Goal: Book appointment/travel/reservation

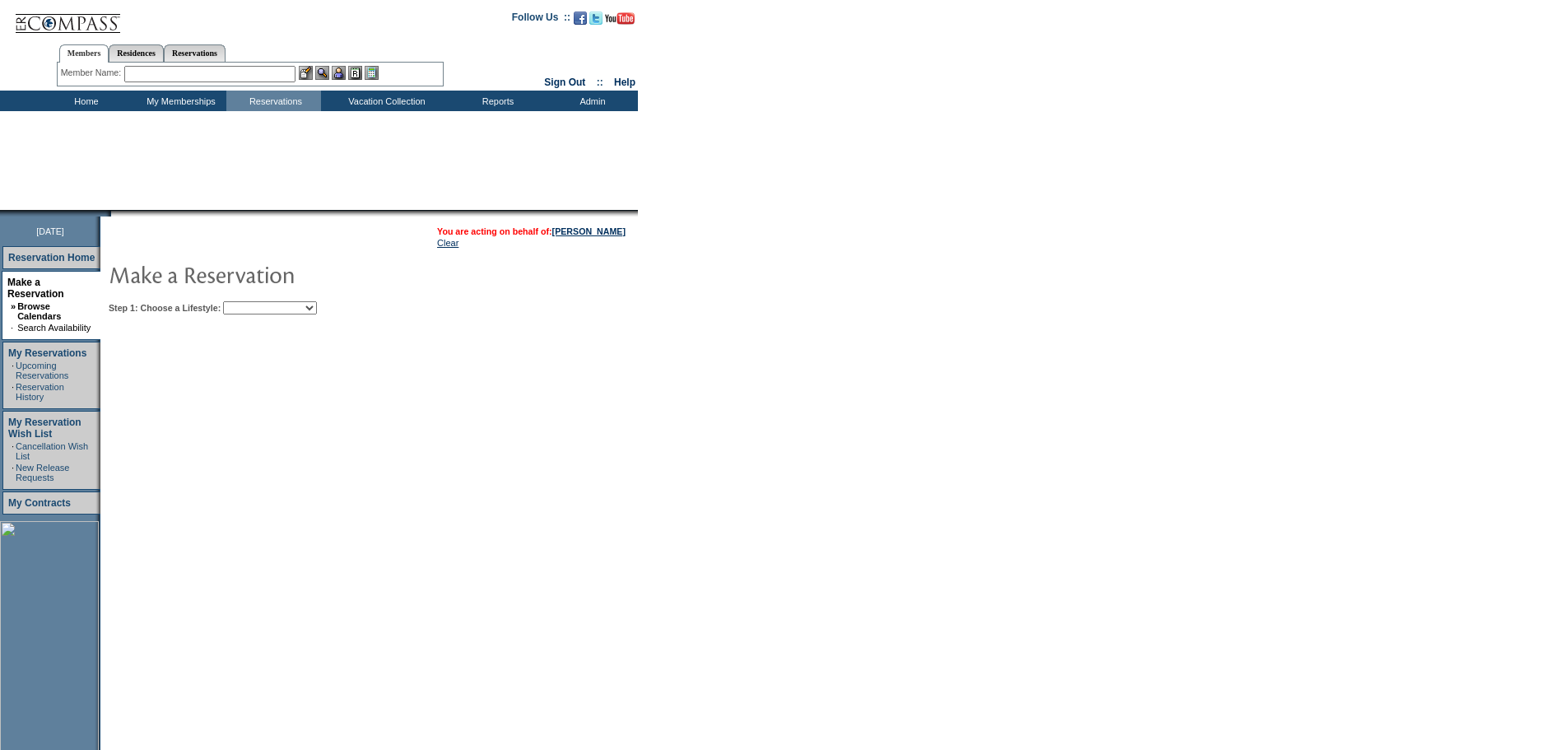
click at [342, 275] on img at bounding box center [273, 273] width 329 height 33
click at [317, 315] on select "Beach Leisure Metropolitan Mountain OIAL for Adventure OIAL for Couples OIAL fo…" at bounding box center [270, 308] width 94 height 13
select select "Beach"
click at [251, 303] on select "Beach Leisure Metropolitan Mountain OIAL for Adventure OIAL for Couples OIAL fo…" at bounding box center [270, 308] width 94 height 13
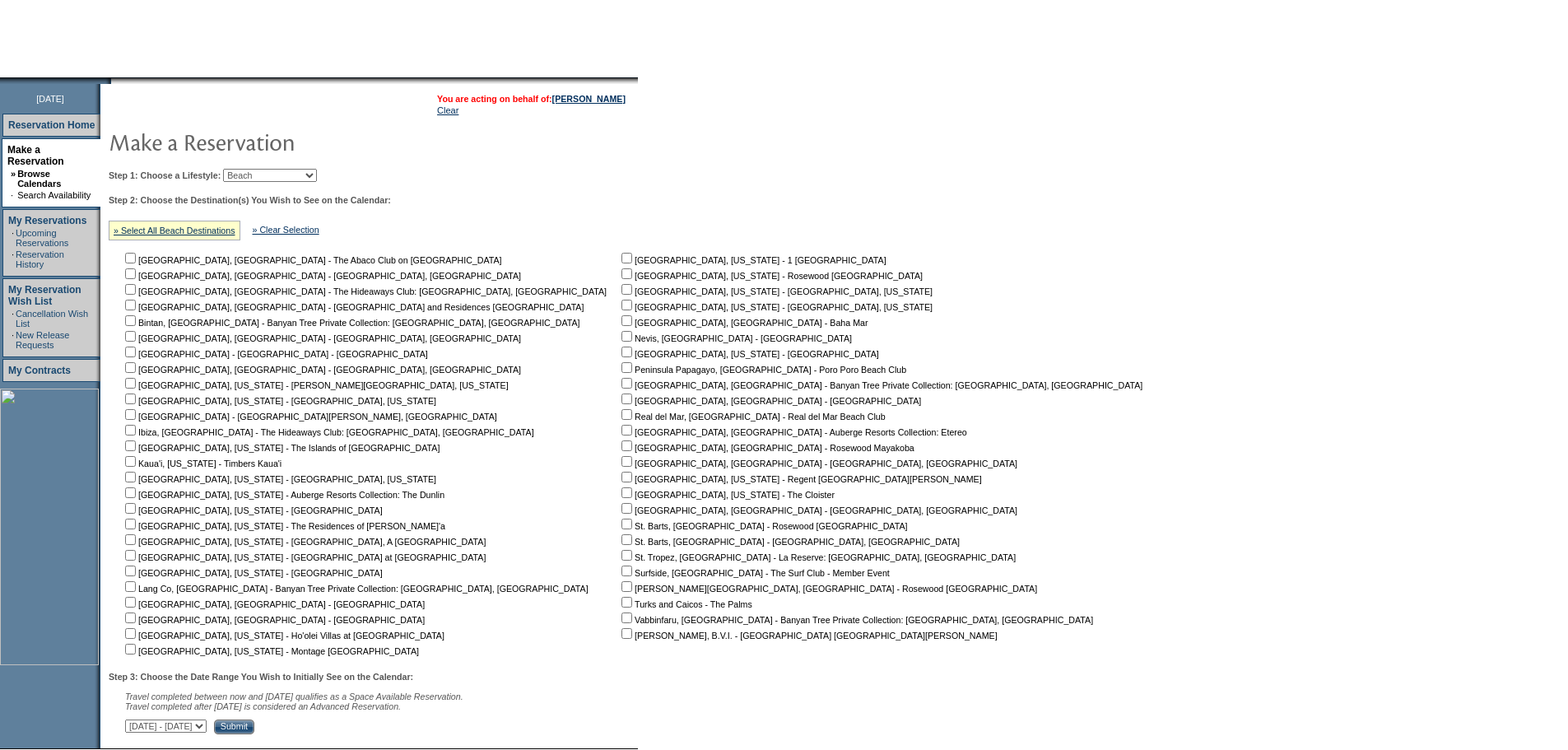
scroll to position [249, 0]
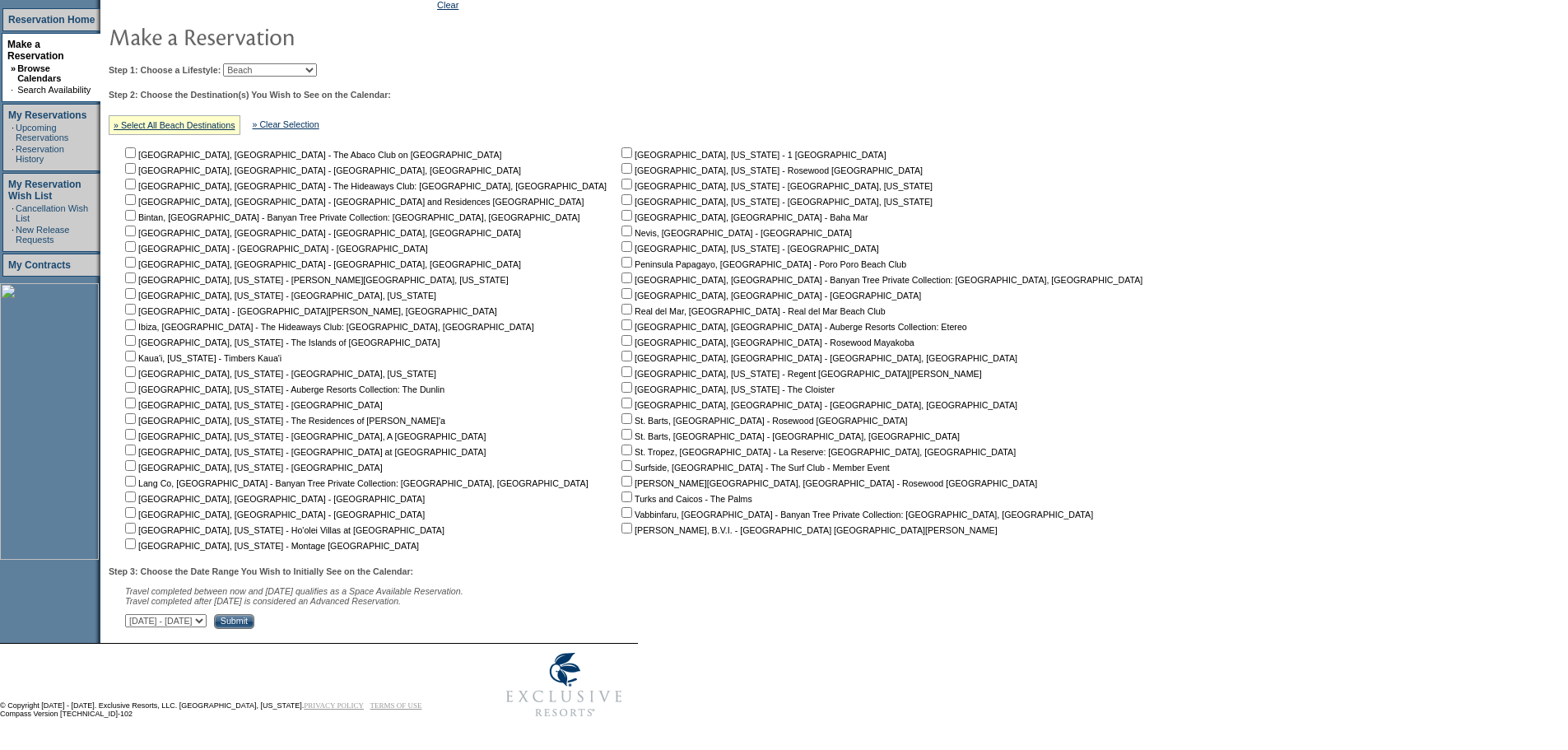
click at [136, 508] on input "checkbox" at bounding box center [130, 512] width 10 height 10
checkbox input "true"
click at [136, 495] on input "checkbox" at bounding box center [130, 496] width 10 height 10
checkbox input "true"
click at [207, 615] on select "[DATE] - [DATE] [DATE] - [DATE] [DATE] - [DATE] [DATE] - [DATE] [DATE] - [DATE]…" at bounding box center [165, 620] width 82 height 13
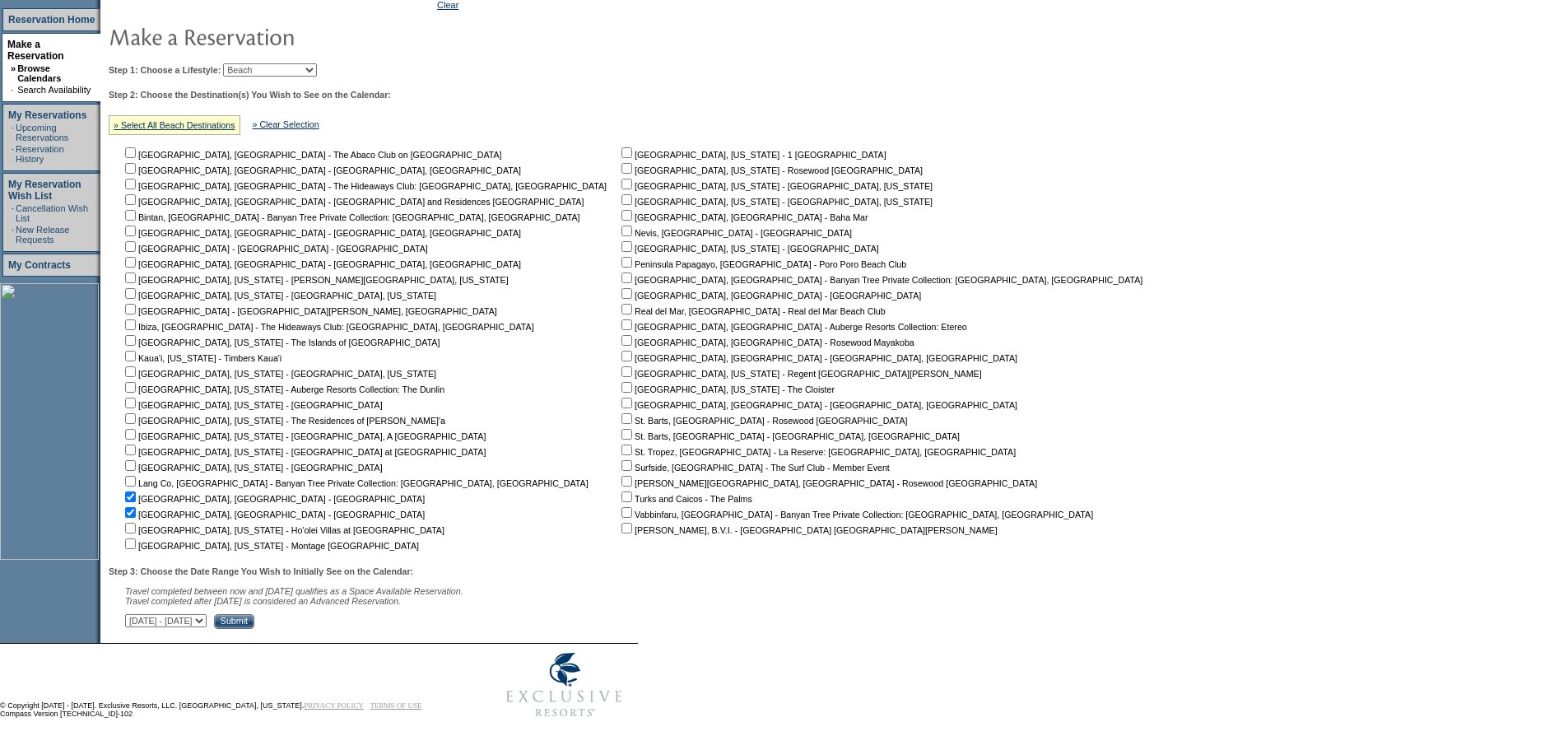
select select "[DATE]|[DATE]"
click at [134, 614] on select "[DATE] - [DATE] [DATE] - [DATE] [DATE] - [DATE] [DATE] - [DATE] [DATE] - [DATE]…" at bounding box center [165, 620] width 82 height 13
click at [255, 620] on input "Submit" at bounding box center [234, 621] width 40 height 15
